Goal: Check status: Check status

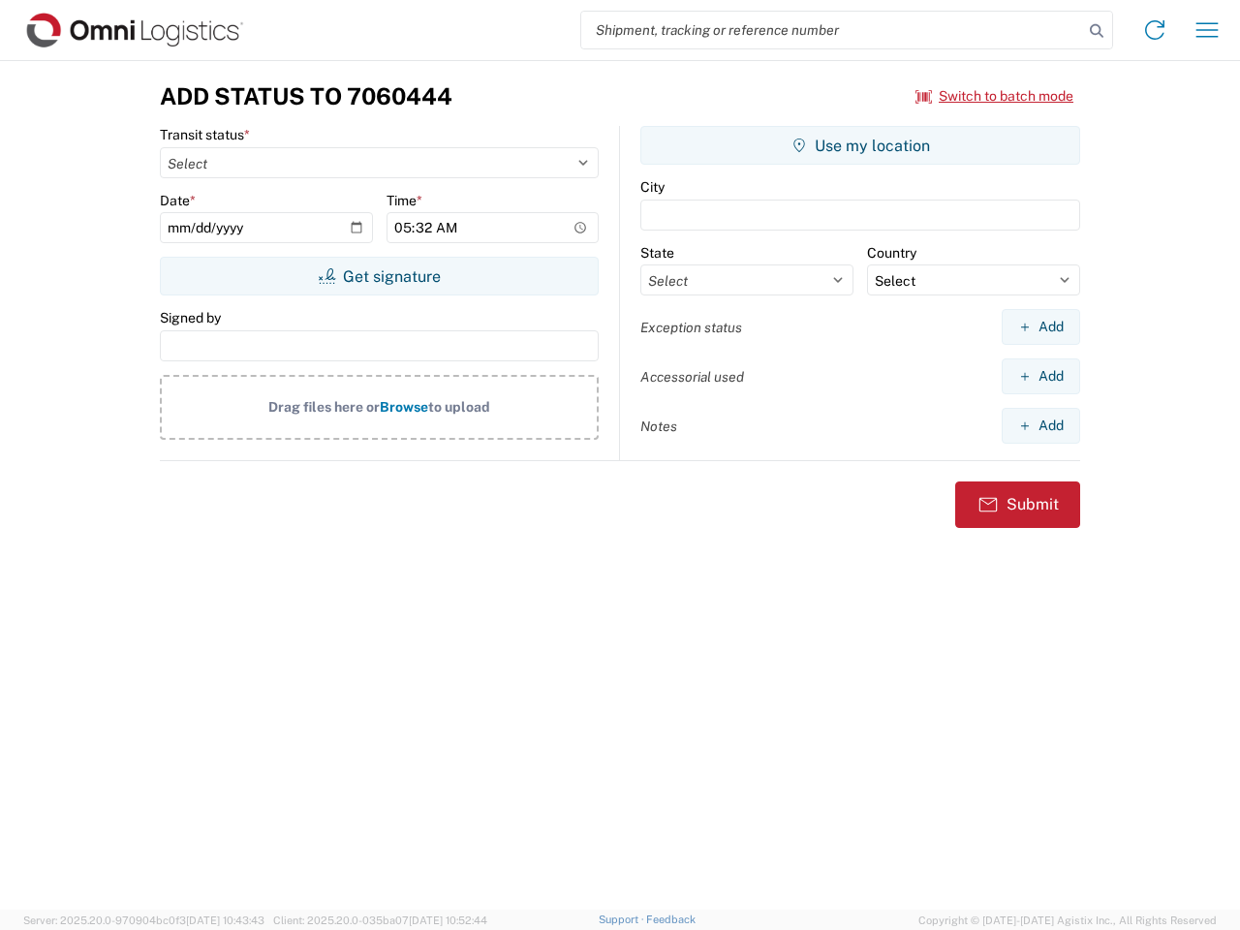
click at [832, 30] on input "search" at bounding box center [832, 30] width 502 height 37
click at [1096, 31] on icon at bounding box center [1096, 30] width 27 height 27
click at [1155, 30] on icon at bounding box center [1154, 30] width 31 height 31
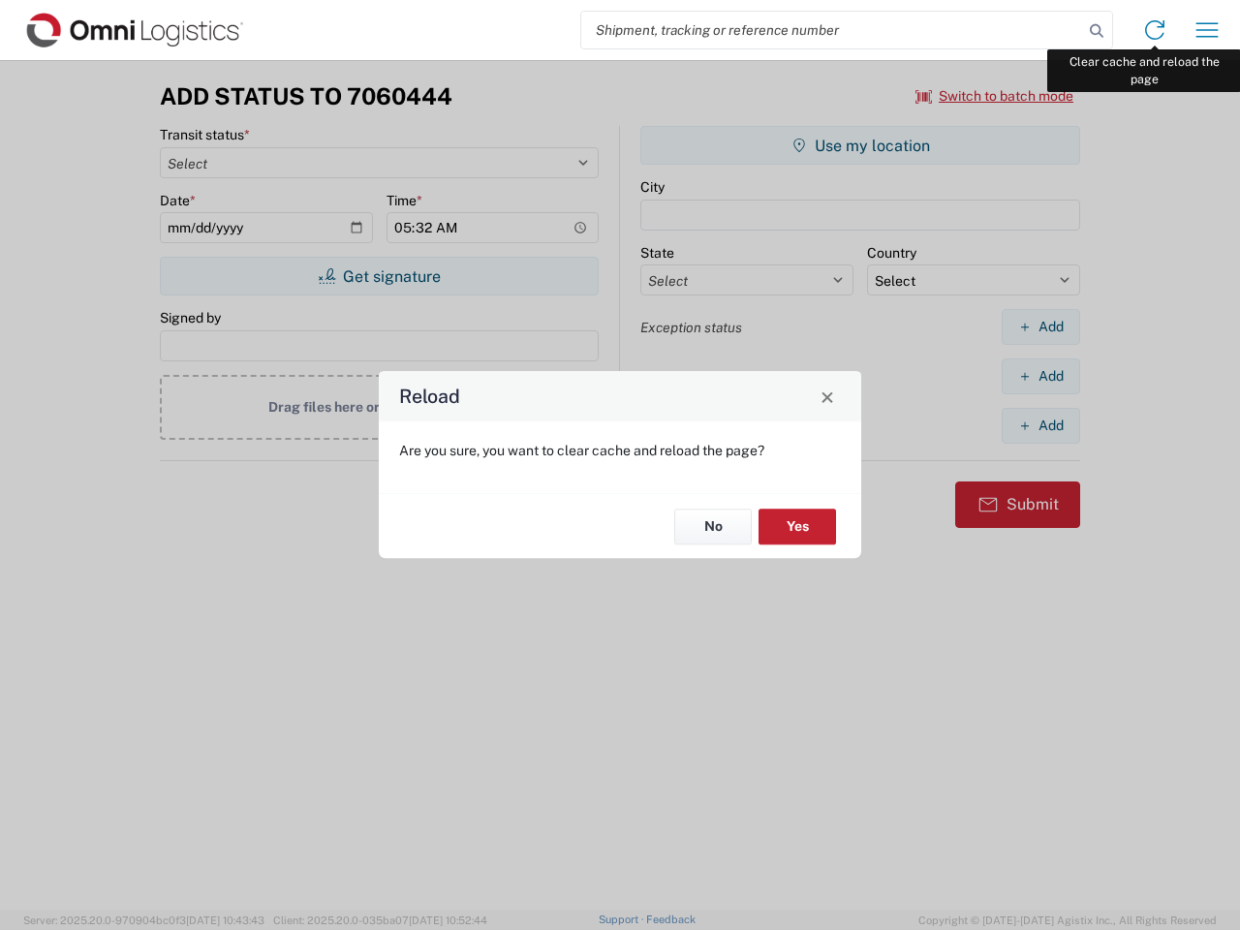
click at [1207, 30] on div "Reload Are you sure, you want to clear cache and reload the page? No Yes" at bounding box center [620, 465] width 1240 height 930
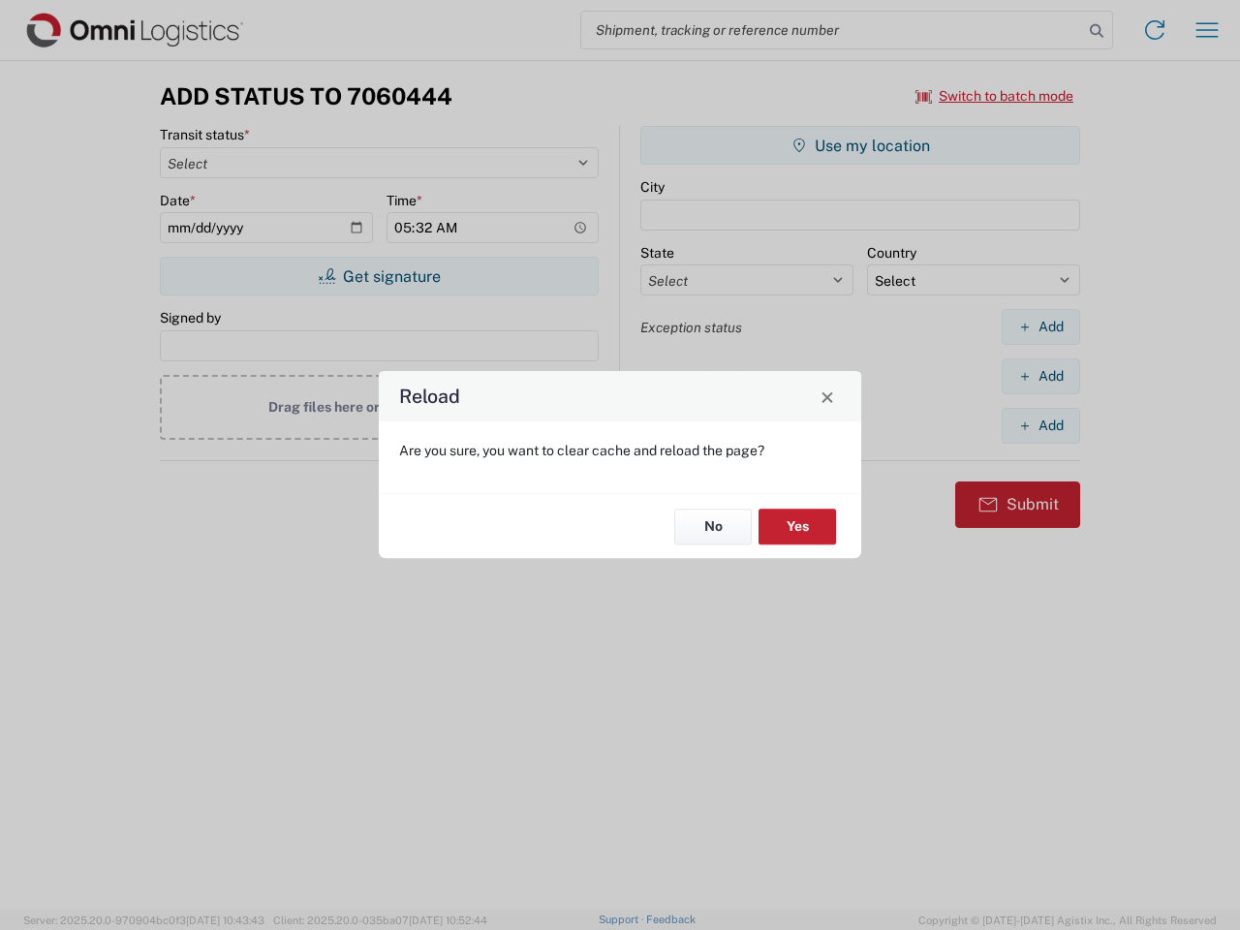
click at [995, 96] on div "Reload Are you sure, you want to clear cache and reload the page? No Yes" at bounding box center [620, 465] width 1240 height 930
click at [379, 276] on div "Reload Are you sure, you want to clear cache and reload the page? No Yes" at bounding box center [620, 465] width 1240 height 930
click at [860, 145] on div "Reload Are you sure, you want to clear cache and reload the page? No Yes" at bounding box center [620, 465] width 1240 height 930
click at [1040, 326] on div "Reload Are you sure, you want to clear cache and reload the page? No Yes" at bounding box center [620, 465] width 1240 height 930
click at [1040, 376] on div "Reload Are you sure, you want to clear cache and reload the page? No Yes" at bounding box center [620, 465] width 1240 height 930
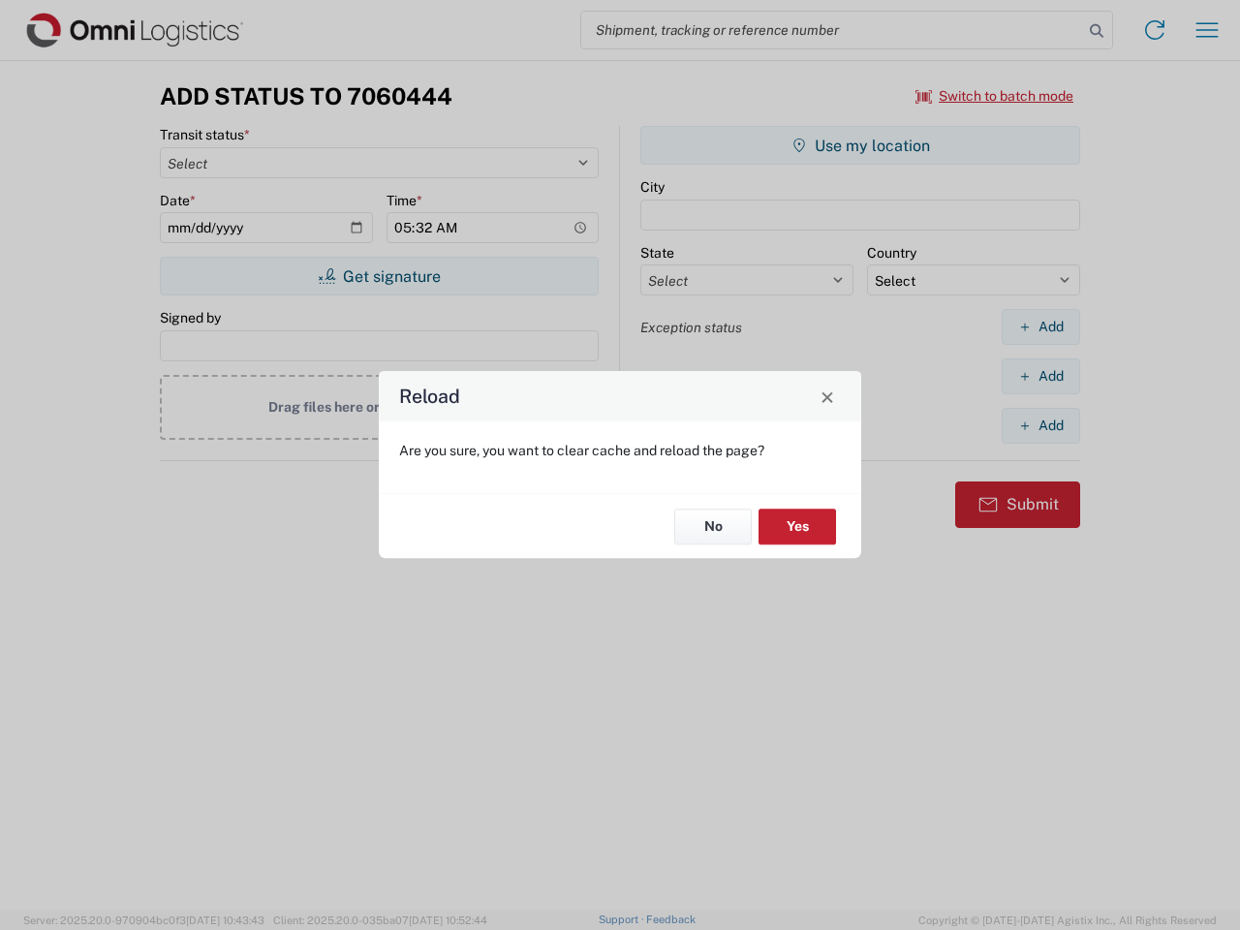
click at [1040, 425] on div "Reload Are you sure, you want to clear cache and reload the page? No Yes" at bounding box center [620, 465] width 1240 height 930
